Goal: Transaction & Acquisition: Purchase product/service

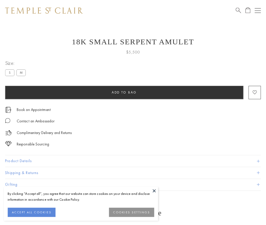
scroll to position [20, 0]
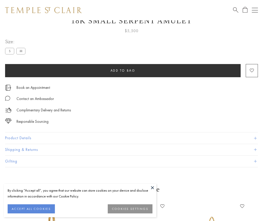
click at [123, 71] on span "Add to bag" at bounding box center [122, 70] width 25 height 4
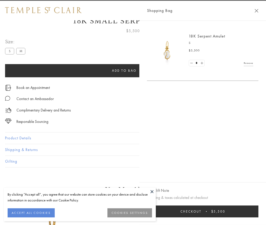
click at [202, 212] on span "Checkout" at bounding box center [191, 211] width 21 height 4
